Goal: Task Accomplishment & Management: Complete application form

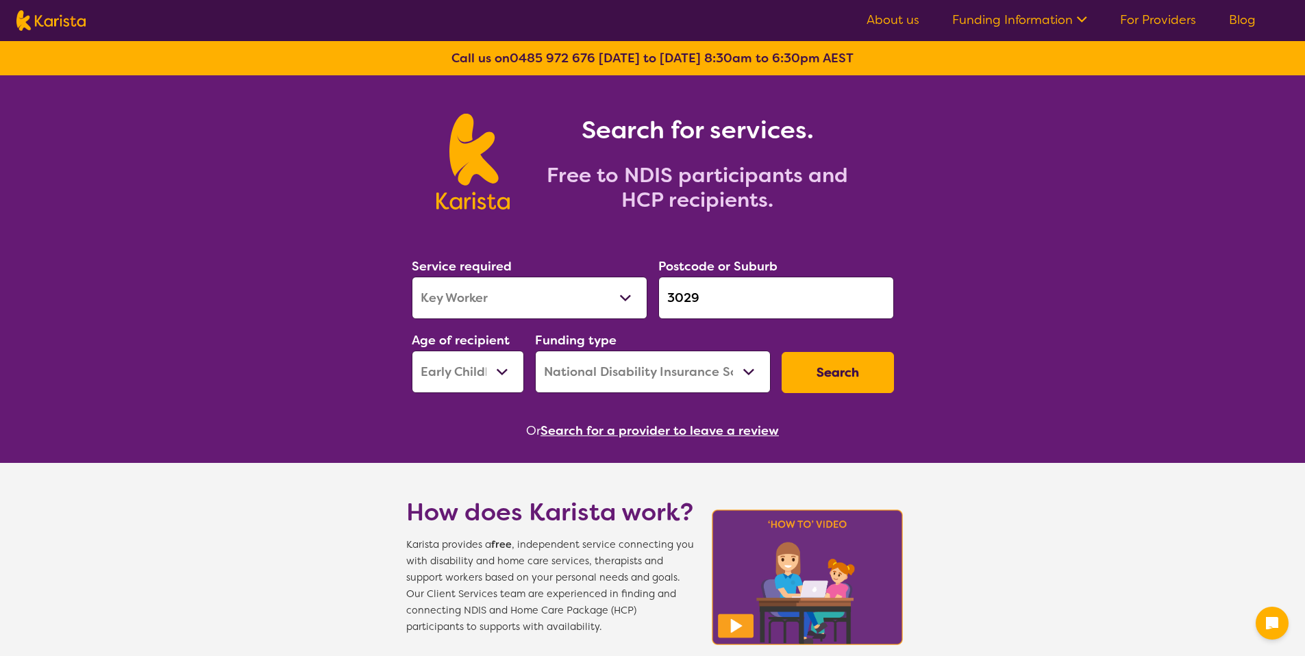
select select "Key Worker"
select select "EC"
select select "NDIS"
click at [535, 291] on select "Allied Health Assistant Assessment ([MEDICAL_DATA] or [MEDICAL_DATA]) Behaviour…" at bounding box center [530, 298] width 236 height 42
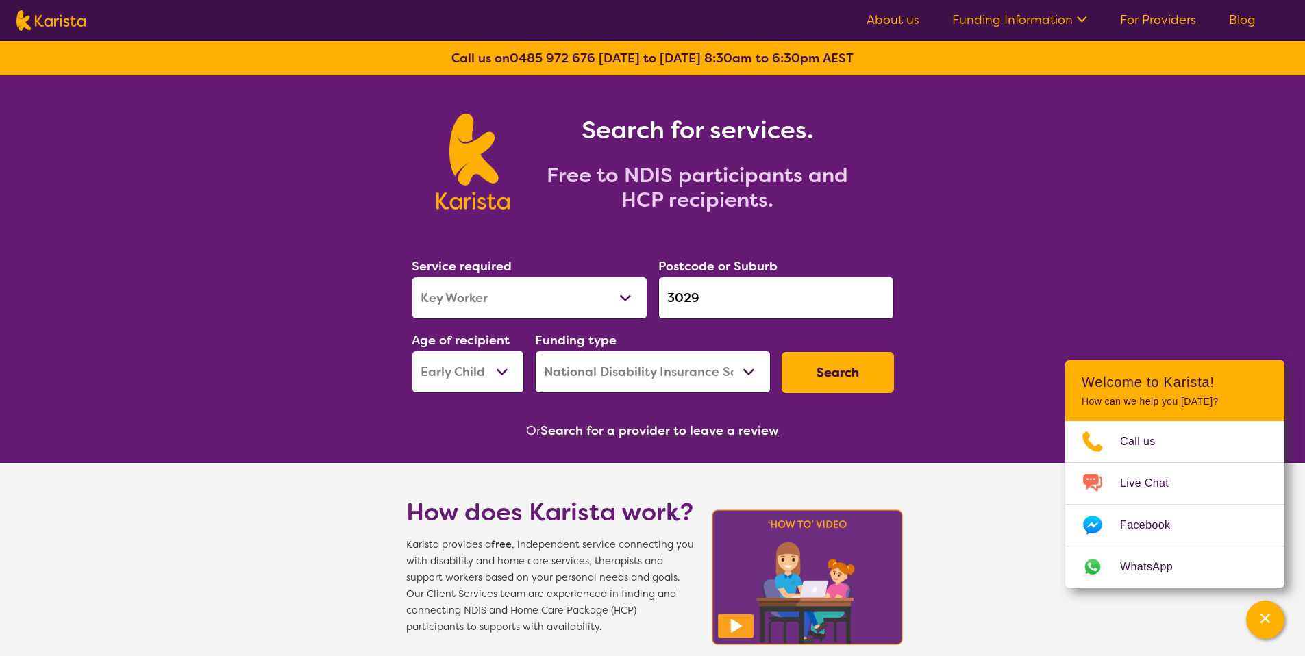
select select "[MEDICAL_DATA]"
click at [812, 369] on button "Search" at bounding box center [838, 372] width 112 height 41
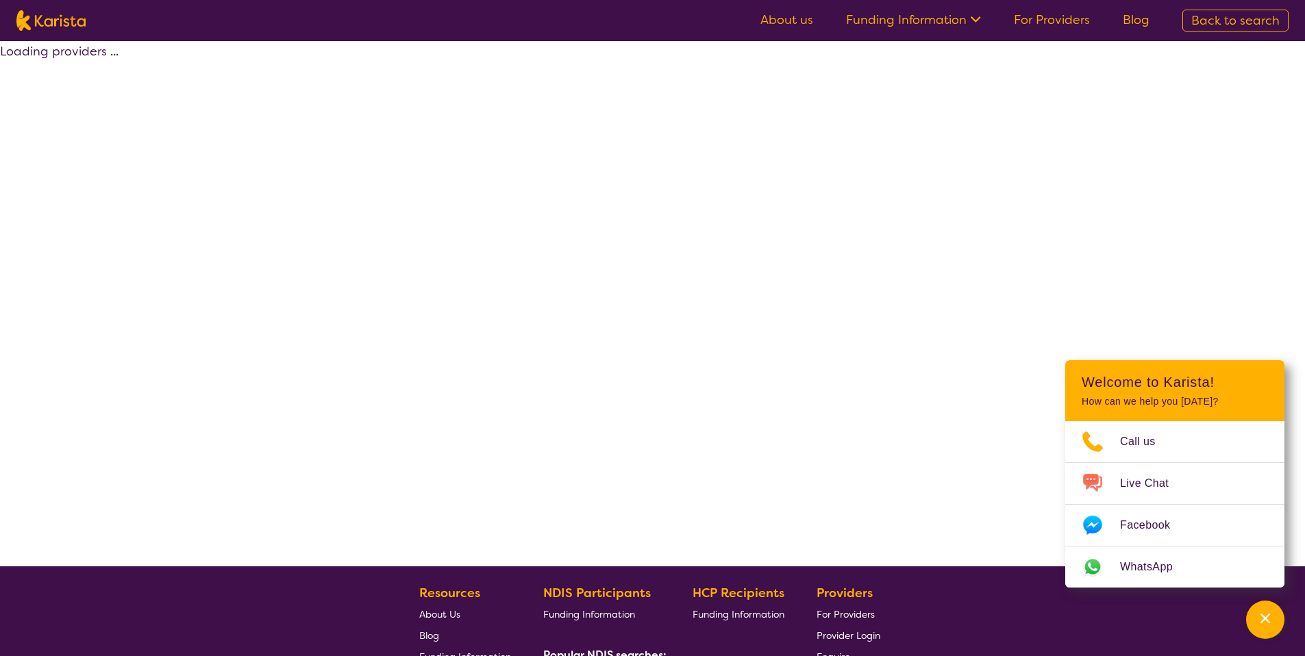
select select "by_score"
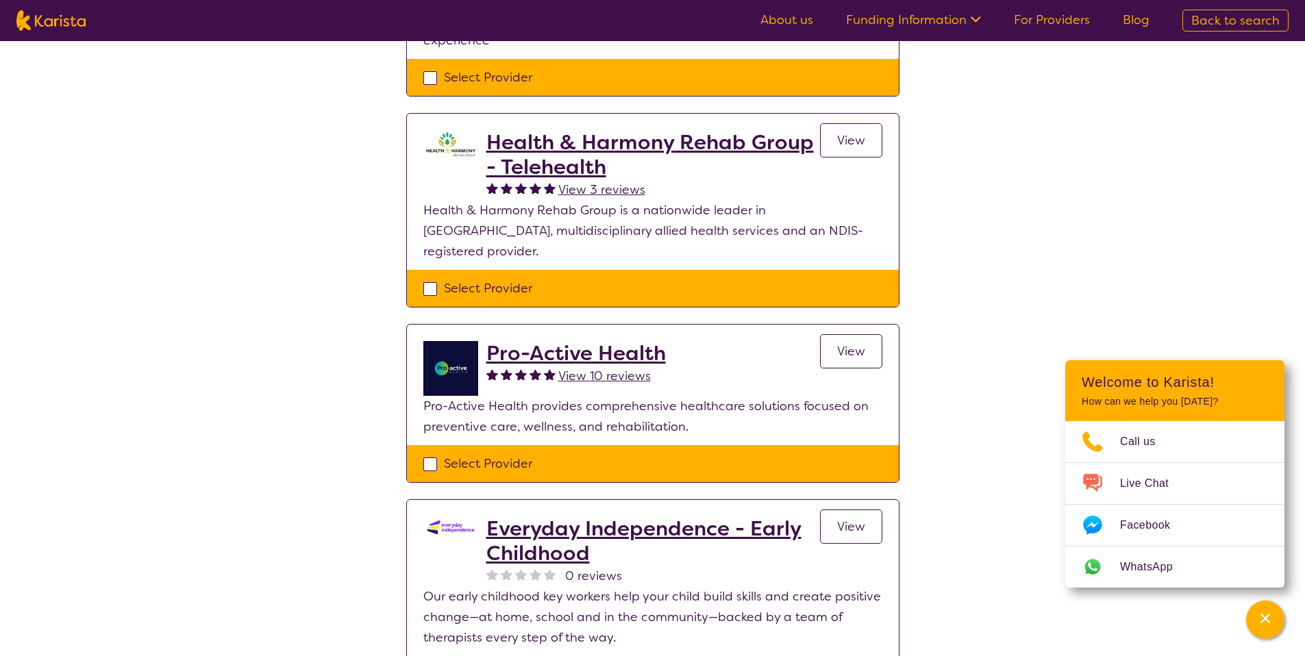
scroll to position [482, 0]
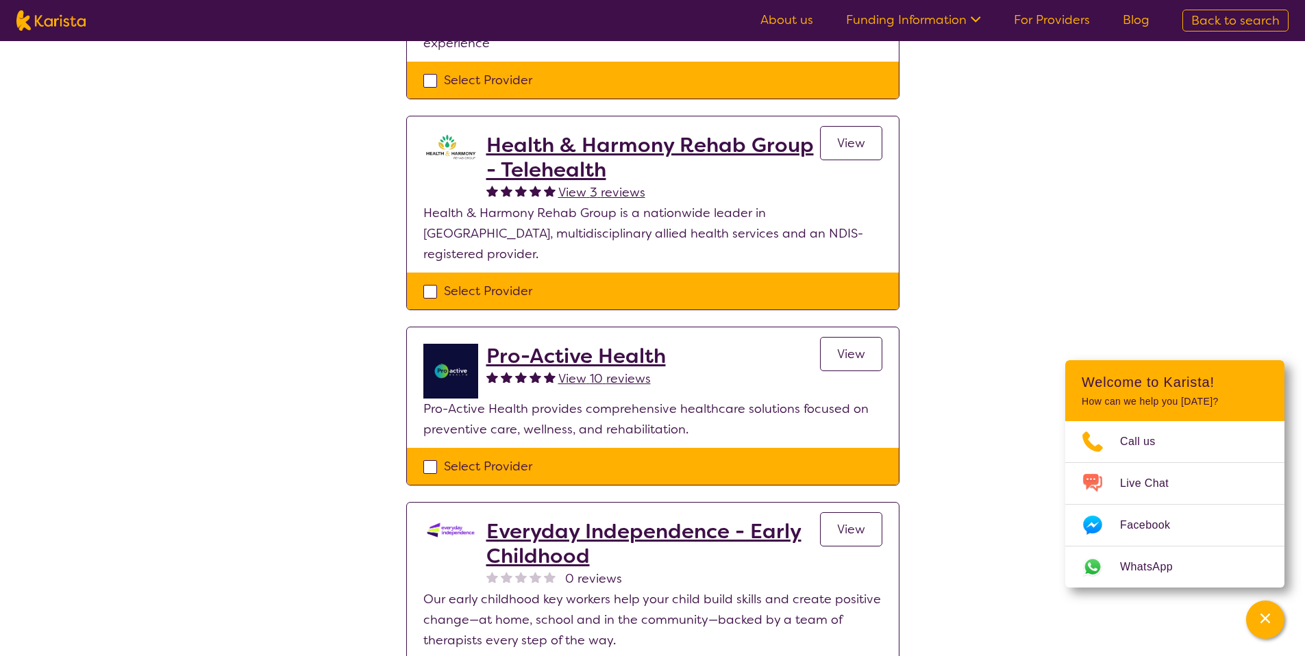
click at [526, 281] on div "Select Provider" at bounding box center [652, 291] width 459 height 21
checkbox input "true"
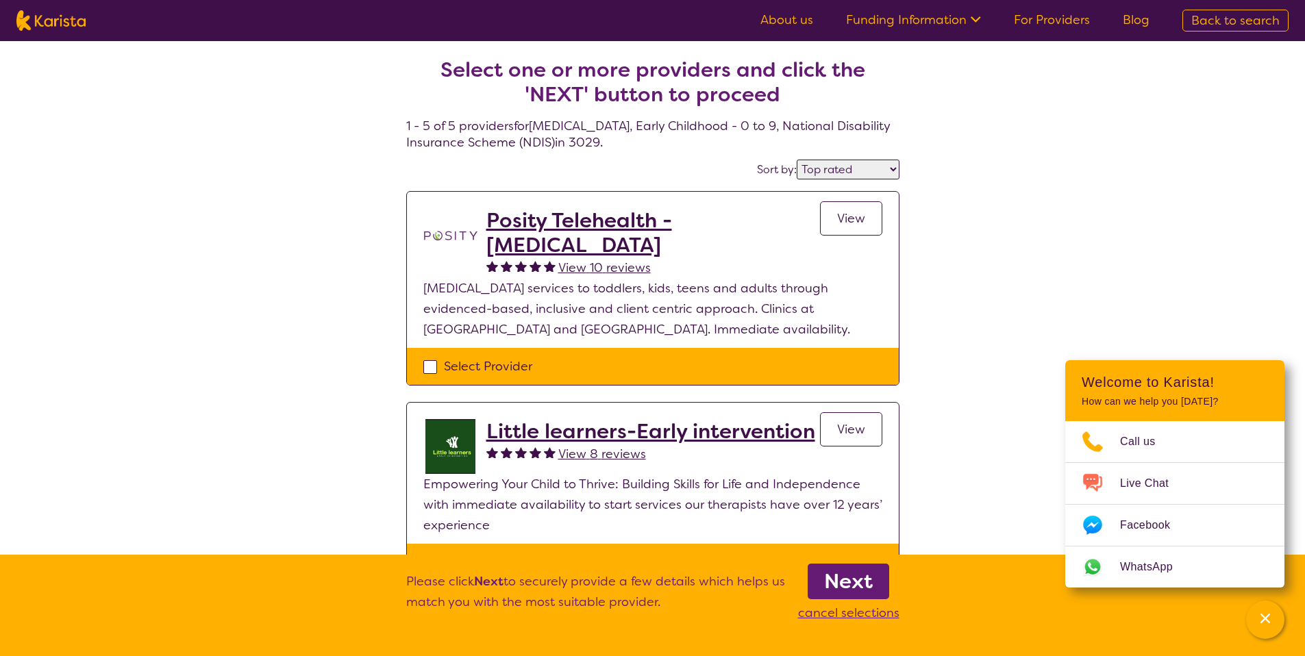
click at [822, 564] on link "Next" at bounding box center [849, 582] width 82 height 36
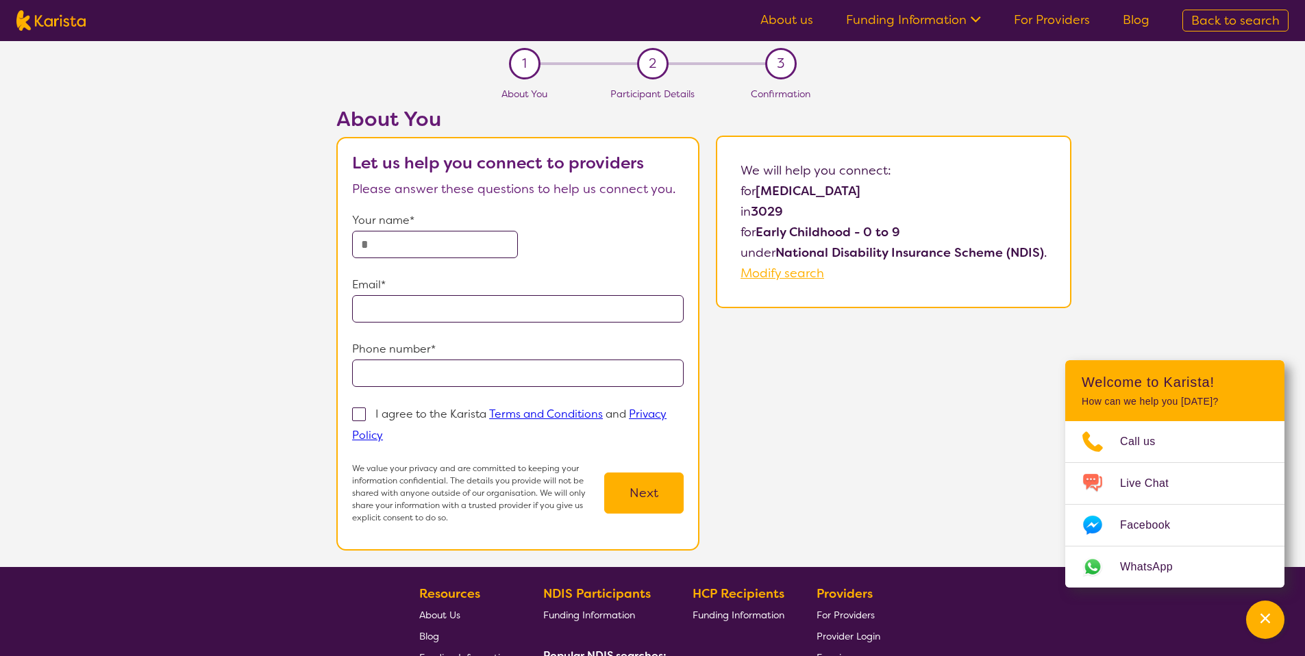
click at [419, 232] on input "text" at bounding box center [435, 244] width 166 height 27
type input "**********"
click at [464, 393] on form "**********" at bounding box center [518, 367] width 332 height 314
click at [461, 375] on input "tel" at bounding box center [518, 373] width 332 height 27
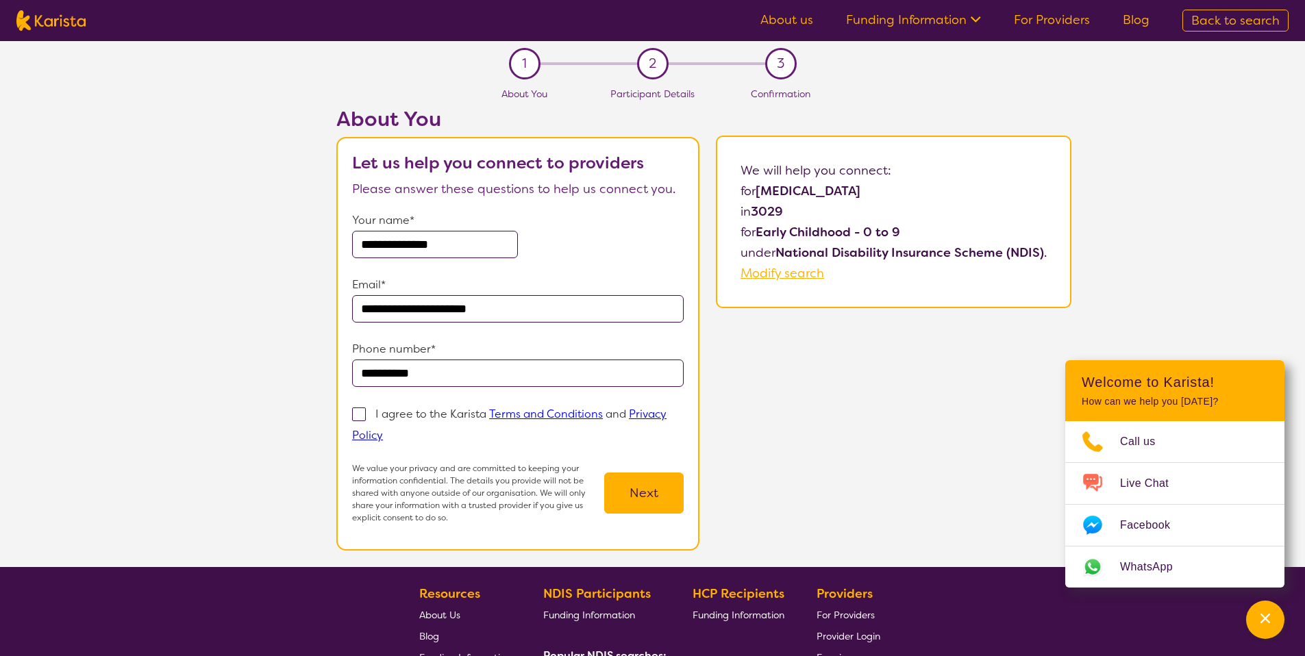
type input "**********"
click at [402, 408] on p "I agree to the Karista Terms and Conditions and Privacy Policy" at bounding box center [509, 425] width 315 height 36
click at [392, 430] on input "I agree to the Karista Terms and Conditions and Privacy Policy" at bounding box center [387, 434] width 9 height 9
checkbox input "true"
click at [632, 482] on button "Next" at bounding box center [643, 493] width 79 height 41
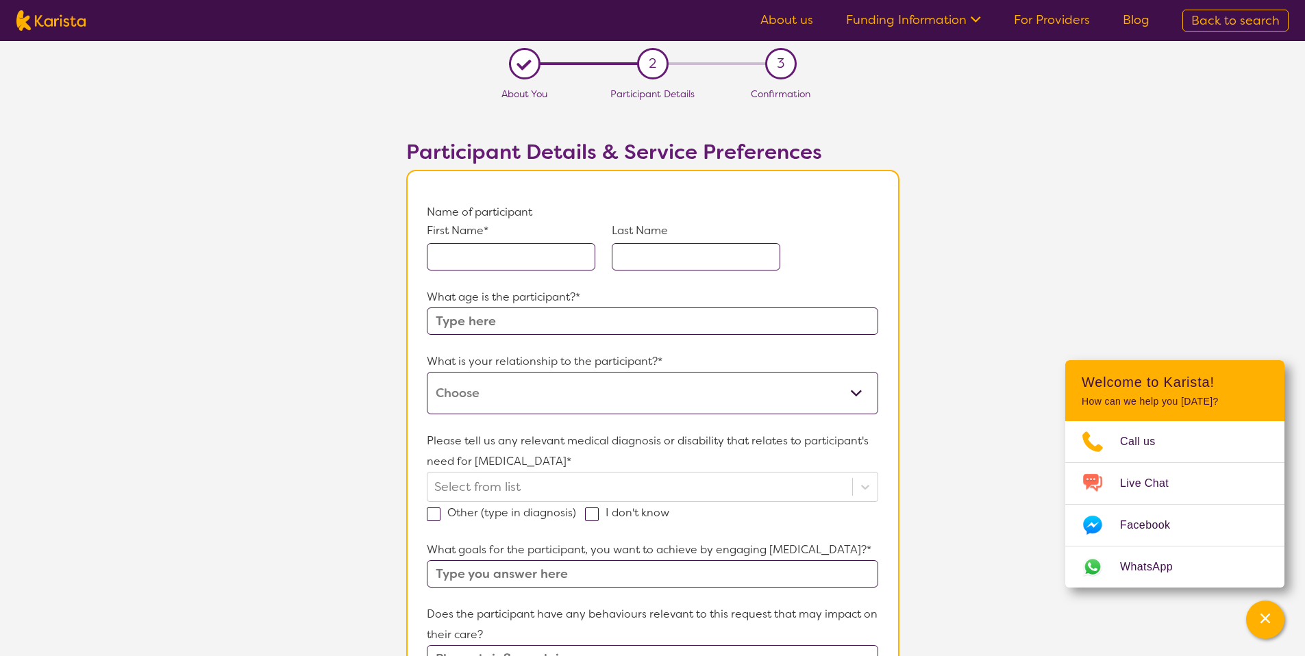
click at [467, 266] on input "text" at bounding box center [511, 256] width 169 height 27
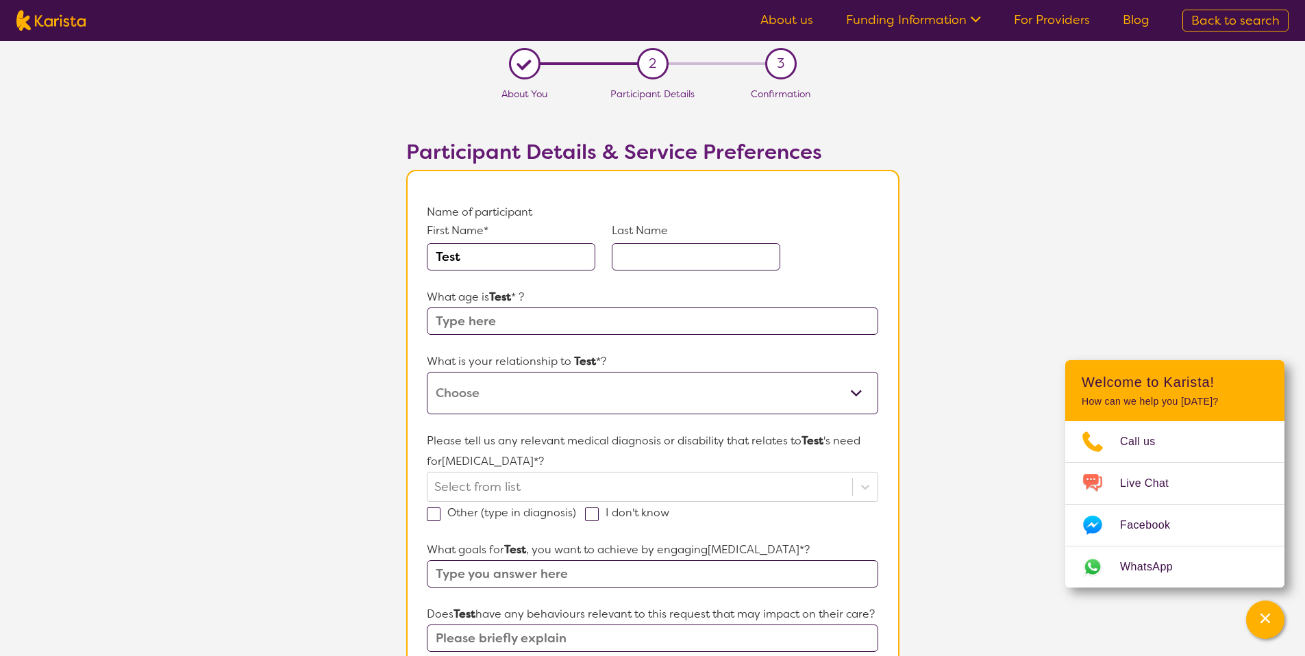
type input "Test"
type input "Avijit"
type input "11"
click at [497, 397] on select "This request is for myself I am their parent I am their child I am their spouse…" at bounding box center [652, 393] width 451 height 42
select select "I am their parent"
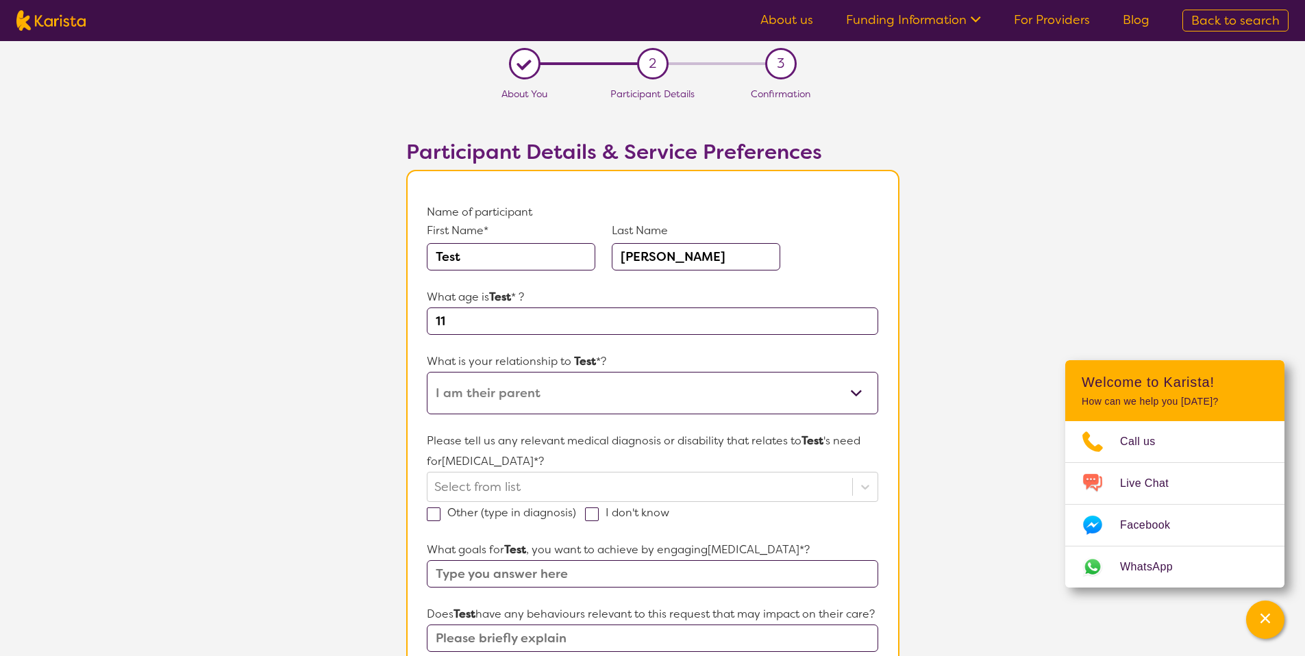
click at [478, 321] on input "11" at bounding box center [652, 321] width 451 height 27
type input "6"
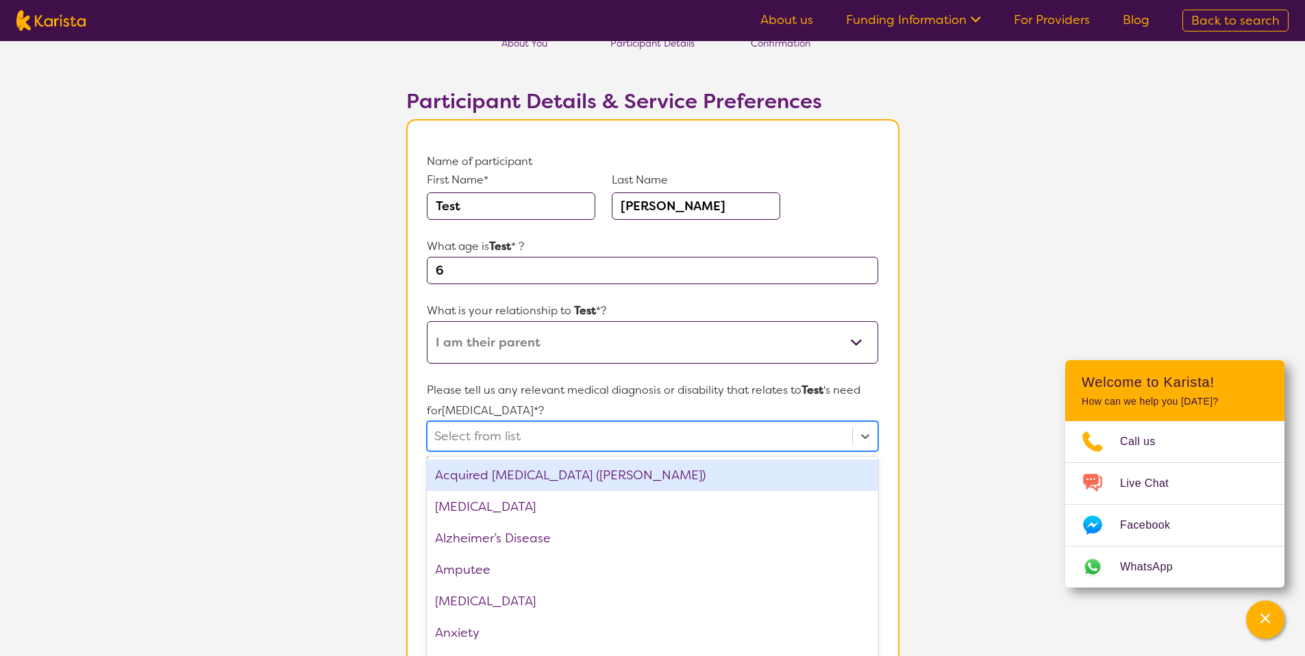
click at [487, 452] on div "option Acquired brain injury (ABI) focused, 1 of 75. 75 results available. Use …" at bounding box center [652, 436] width 451 height 30
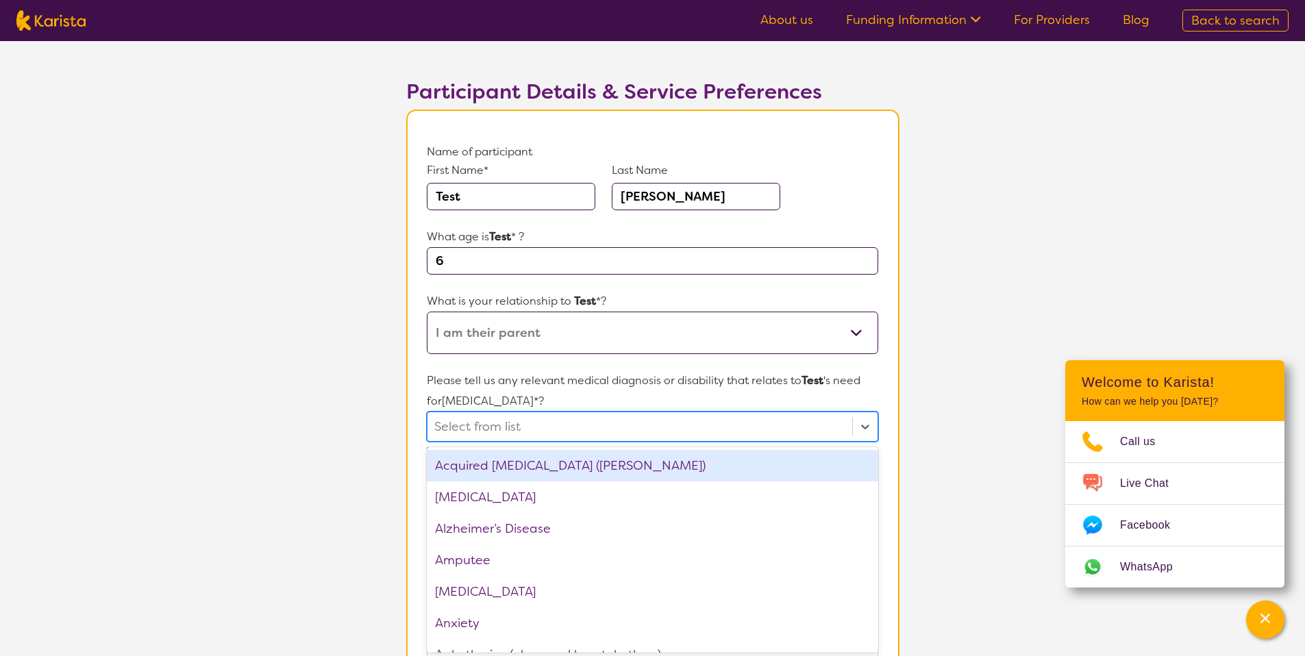
scroll to position [62, 0]
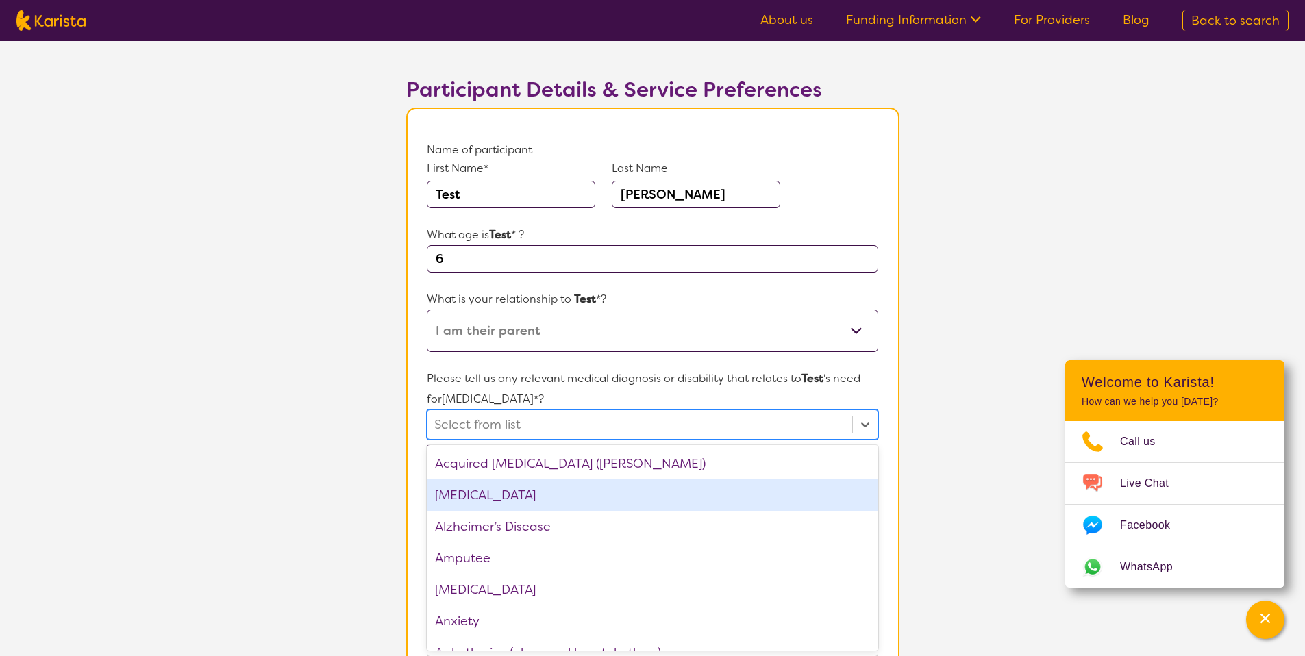
click at [489, 501] on div "ADHD" at bounding box center [652, 496] width 451 height 32
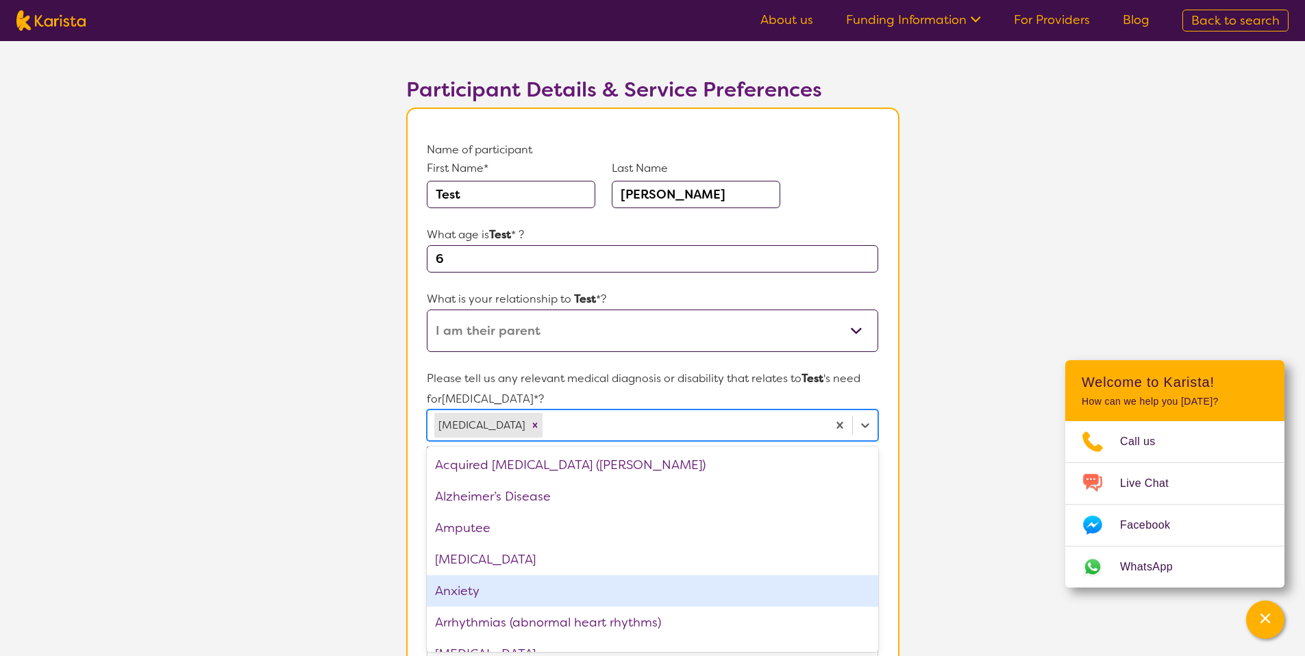
click at [480, 580] on div "Anxiety" at bounding box center [652, 592] width 451 height 32
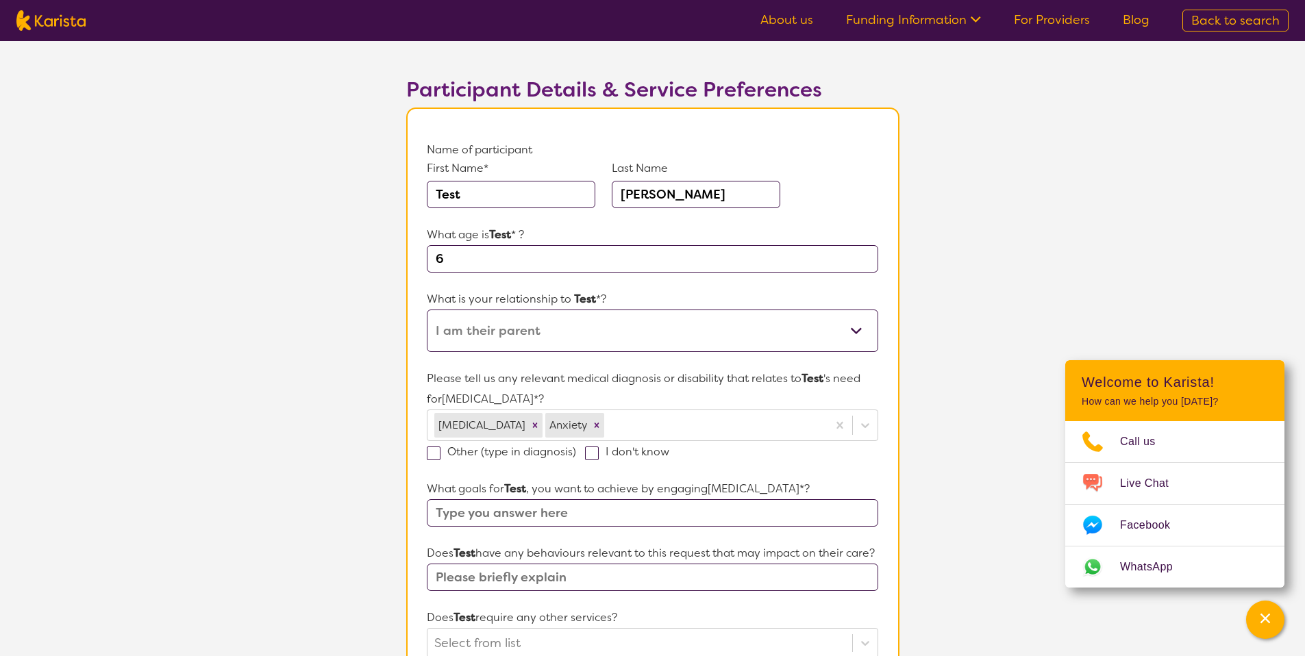
click at [334, 489] on section "L About You 2 Participant Details 3 Confirmation Participant Details & Service …" at bounding box center [652, 563] width 1305 height 1168
click at [505, 515] on input "text" at bounding box center [652, 513] width 451 height 27
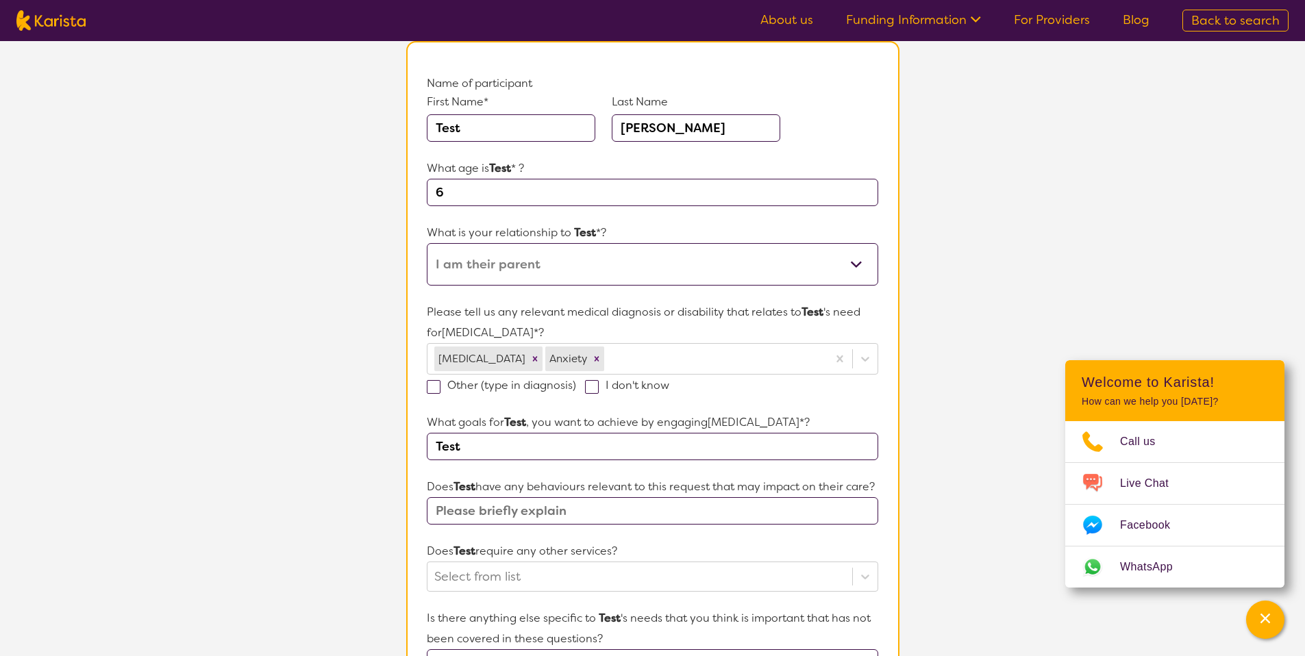
scroll to position [149, 0]
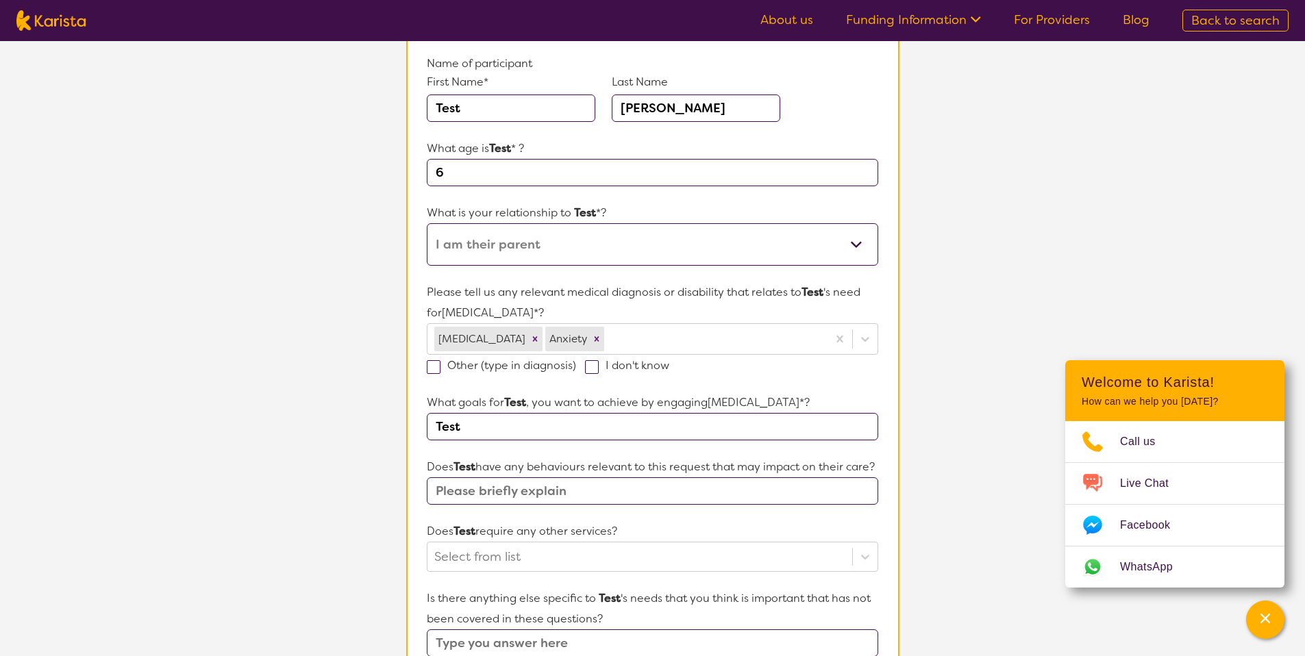
type input "Test"
click at [493, 505] on input "text" at bounding box center [652, 491] width 451 height 27
click at [492, 572] on div "Select from list" at bounding box center [652, 557] width 451 height 30
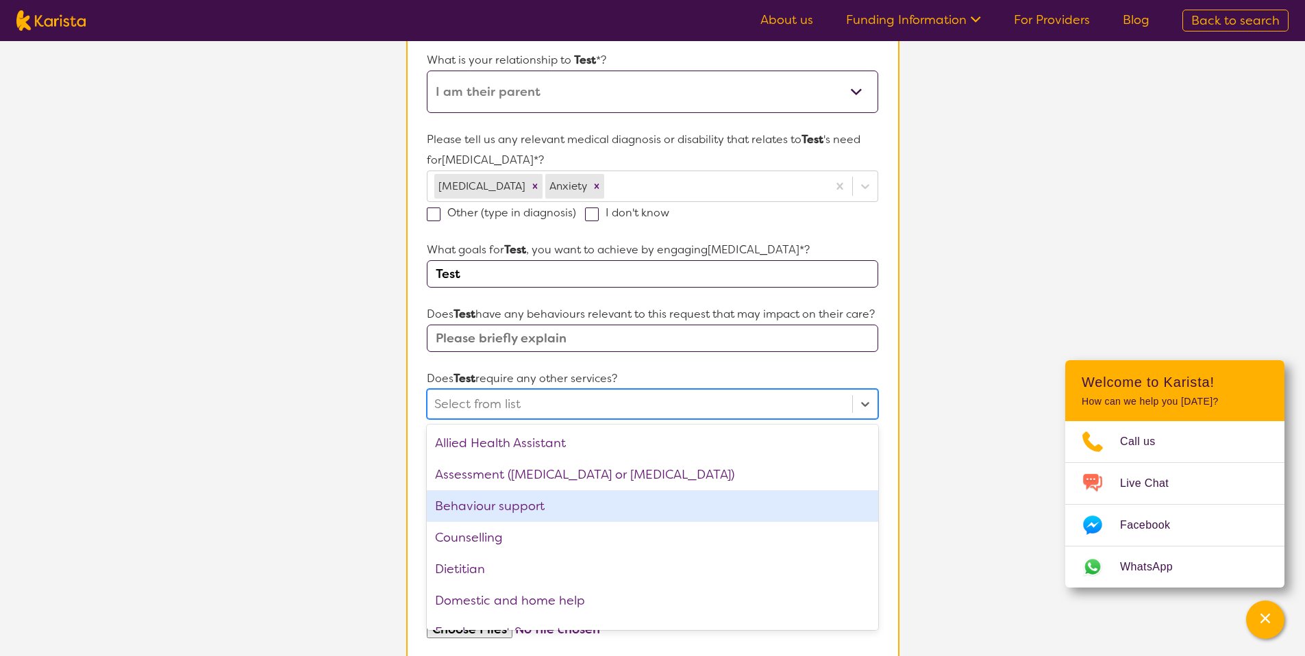
click at [311, 468] on section "L About You 2 Participant Details 3 Confirmation Participant Details & Service …" at bounding box center [652, 324] width 1305 height 1168
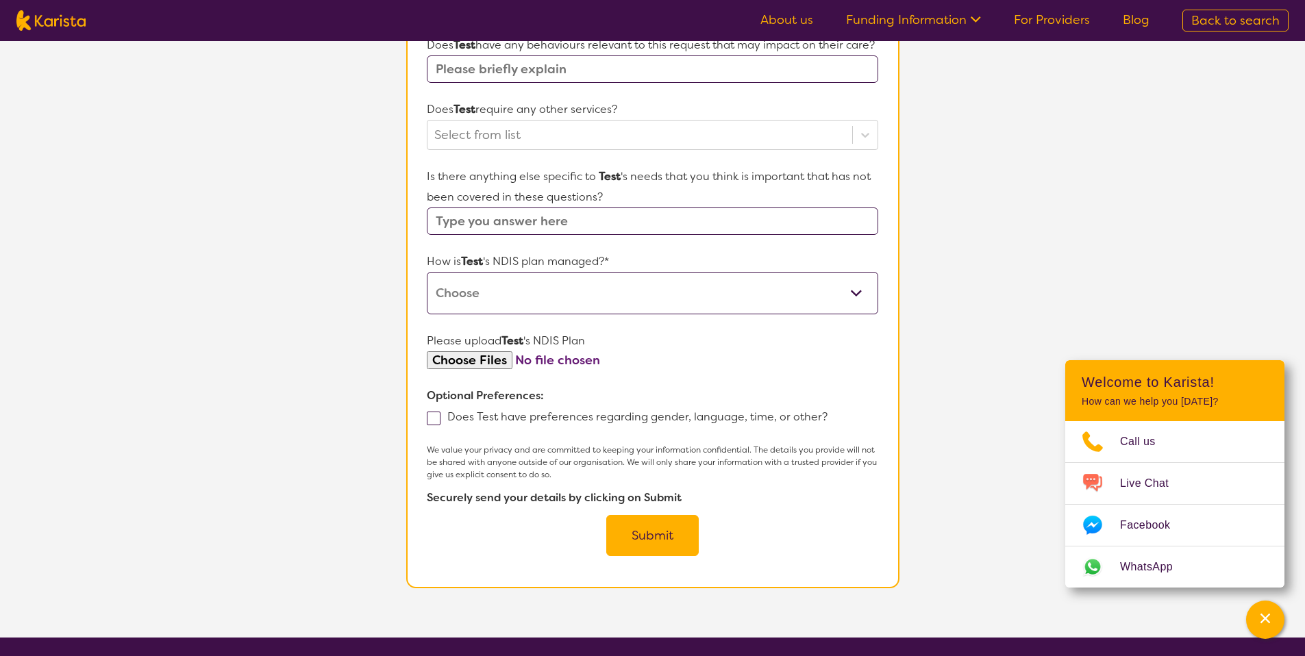
scroll to position [572, 0]
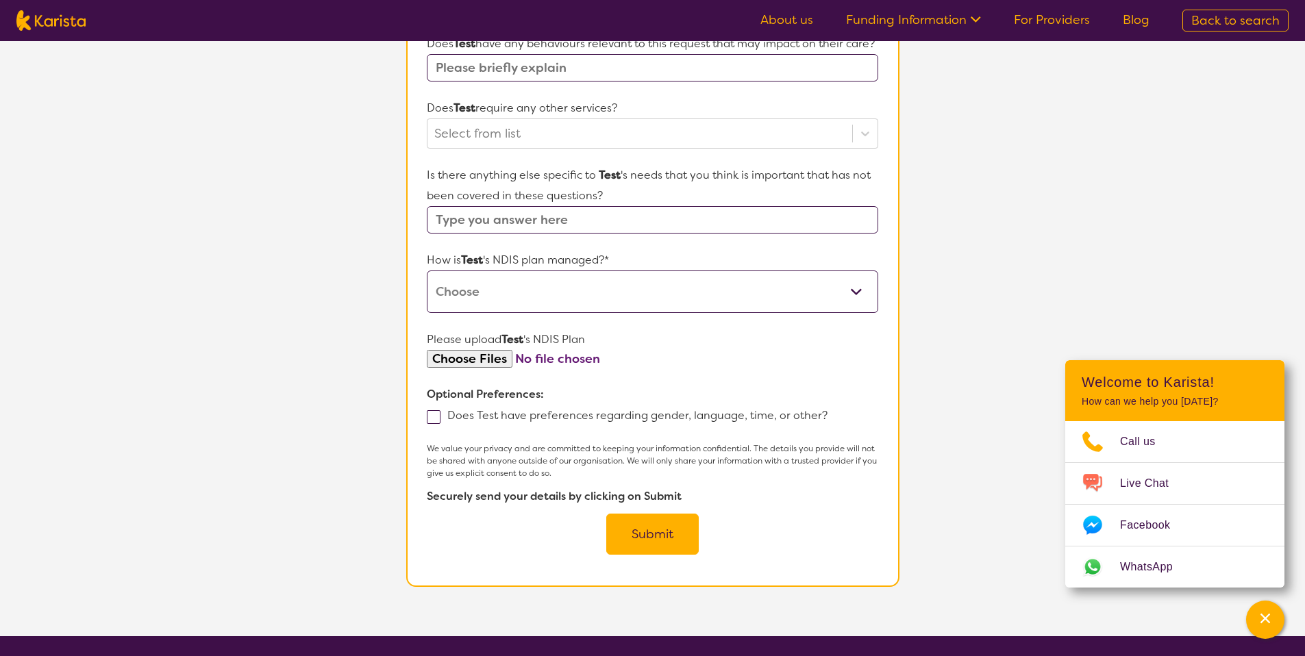
click at [507, 296] on select "Self-managed NDIS plan Managed by a registered plan management provider (not th…" at bounding box center [652, 292] width 451 height 42
select select "Self Managed"
click at [637, 548] on button "Submit" at bounding box center [652, 534] width 93 height 41
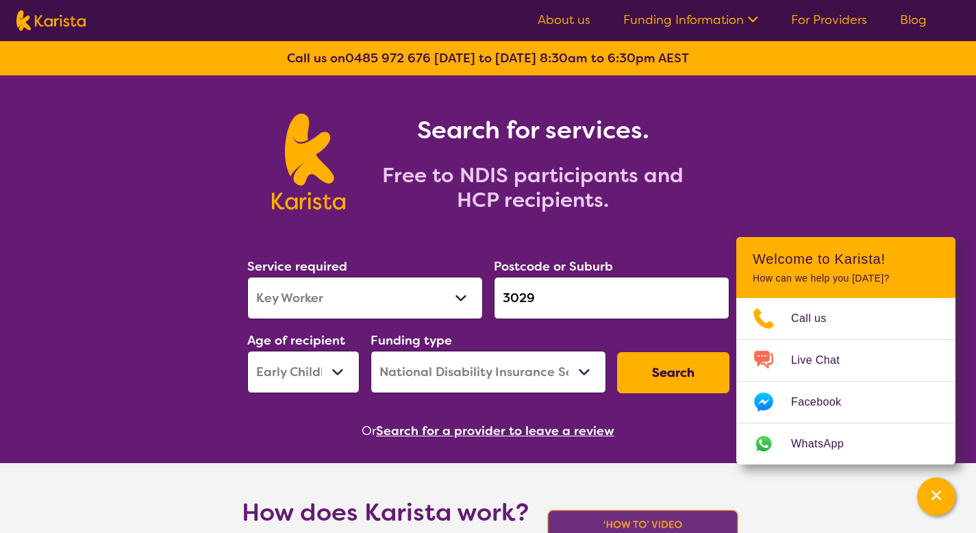
select select "Key Worker"
select select "EC"
select select "NDIS"
click at [748, 95] on section "Search for services. Free to NDIS participants and HCP recipients." at bounding box center [488, 146] width 526 height 143
